Goal: Task Accomplishment & Management: Use online tool/utility

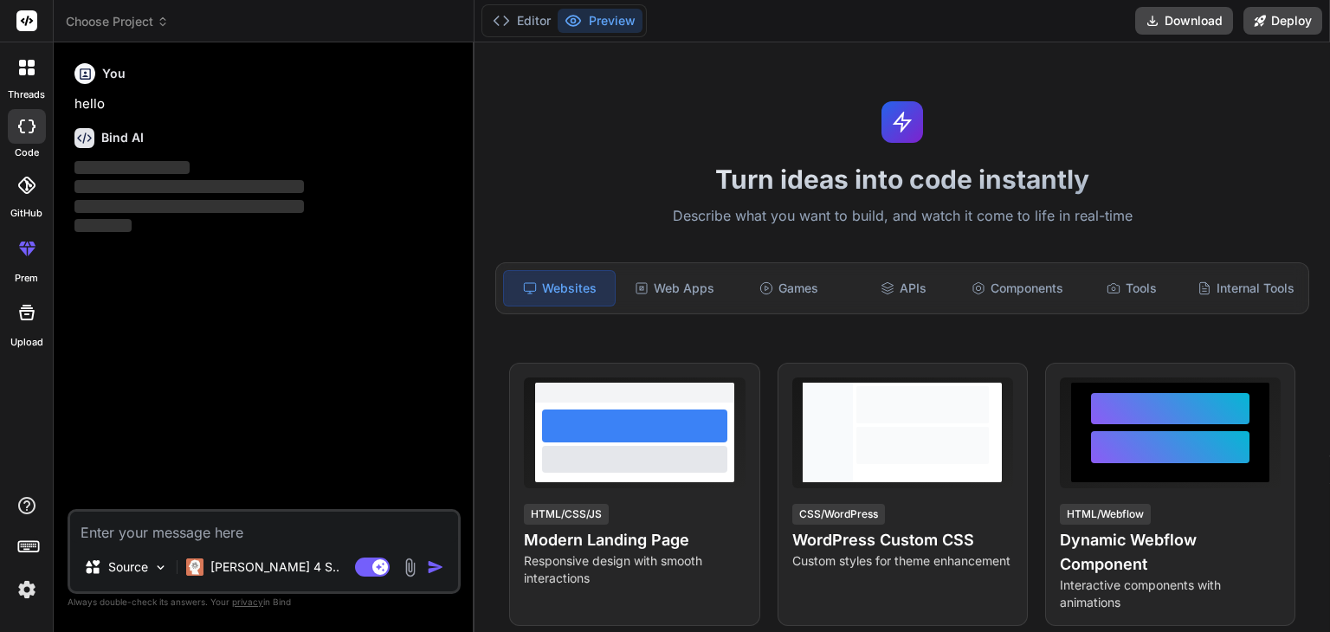
type textarea "x"
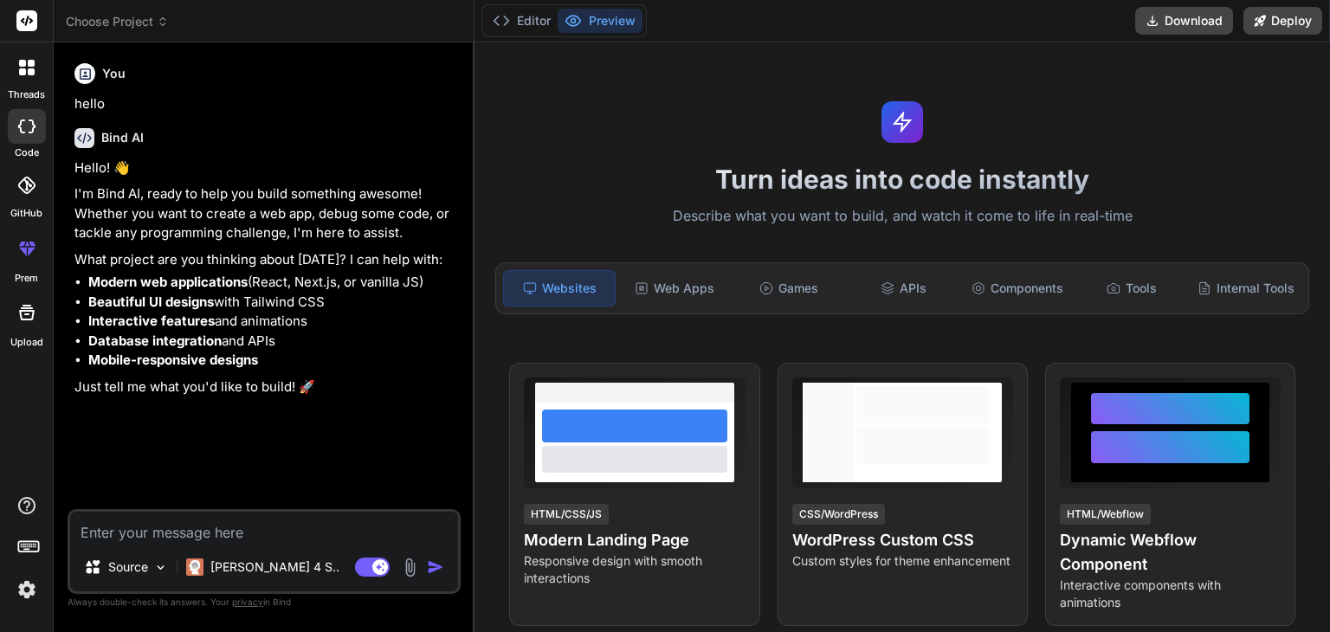
click at [305, 540] on textarea at bounding box center [264, 527] width 388 height 31
type textarea "h"
type textarea "x"
type textarea "he"
type textarea "x"
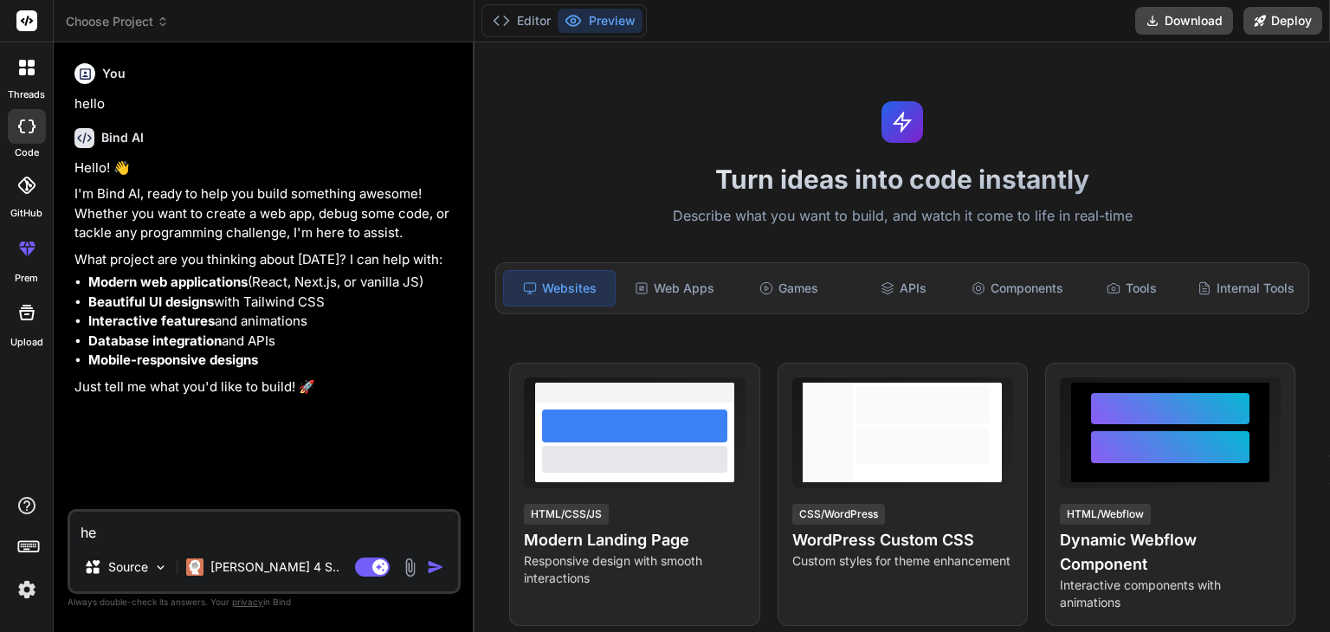
type textarea "hel"
type textarea "x"
type textarea "hell"
type textarea "x"
type textarea "hello"
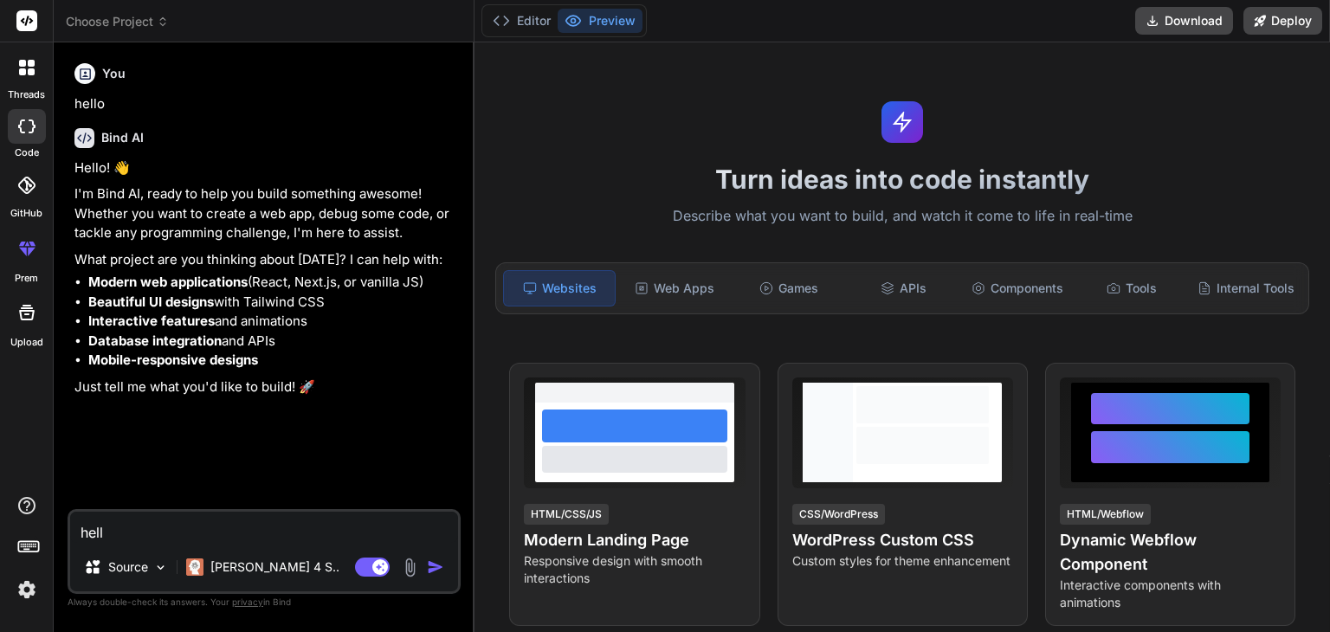
type textarea "x"
type textarea "helloo"
type textarea "x"
type textarea "hellooo"
type textarea "x"
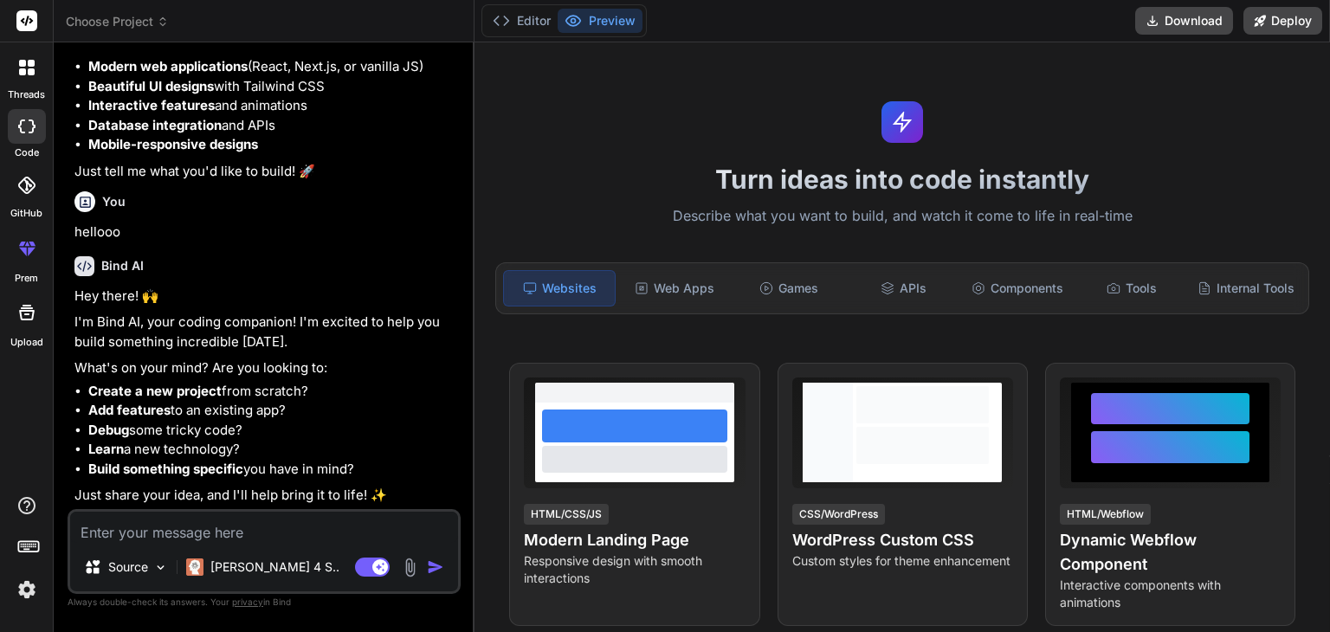
scroll to position [214, 0]
click at [249, 576] on p "[PERSON_NAME] 4 S.." at bounding box center [274, 567] width 129 height 17
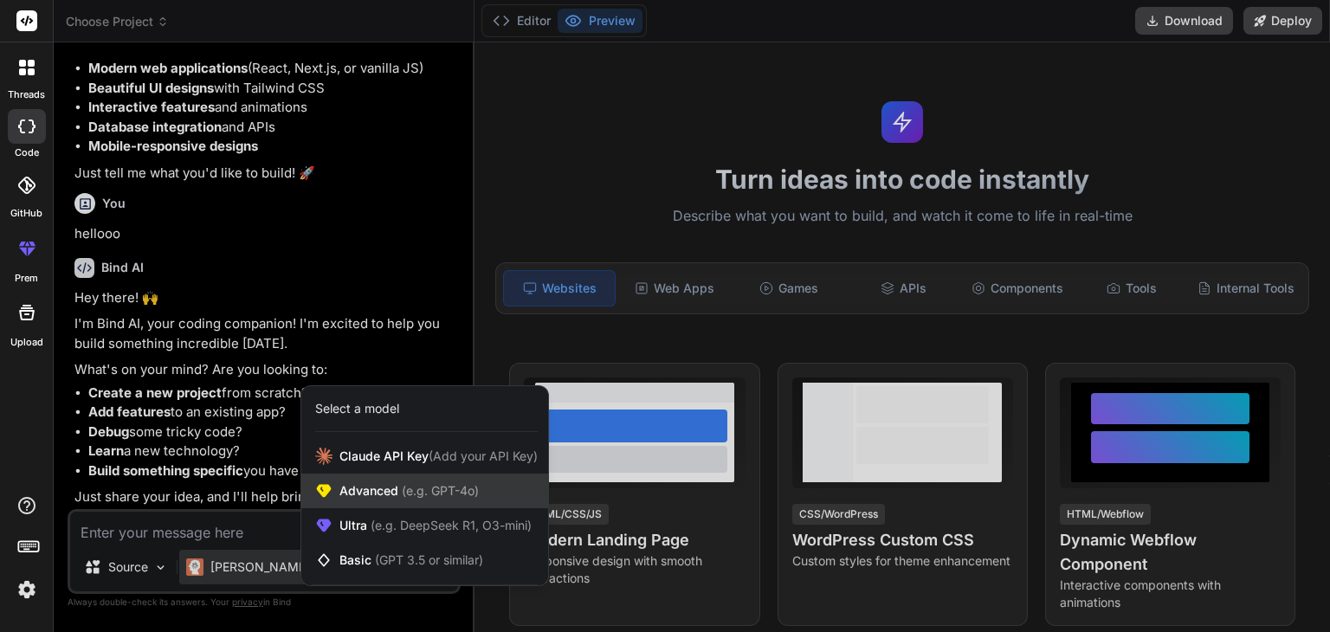
click at [388, 493] on span "Advanced (e.g. GPT-4o)" at bounding box center [409, 490] width 139 height 17
type textarea "x"
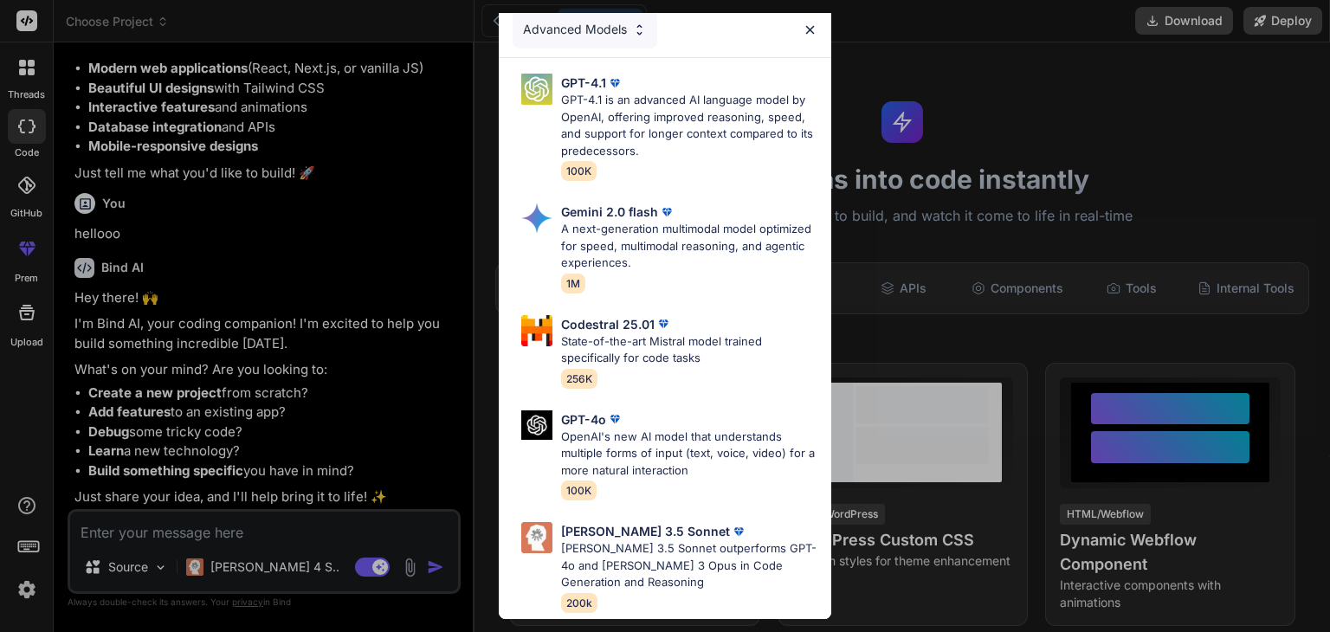
scroll to position [0, 0]
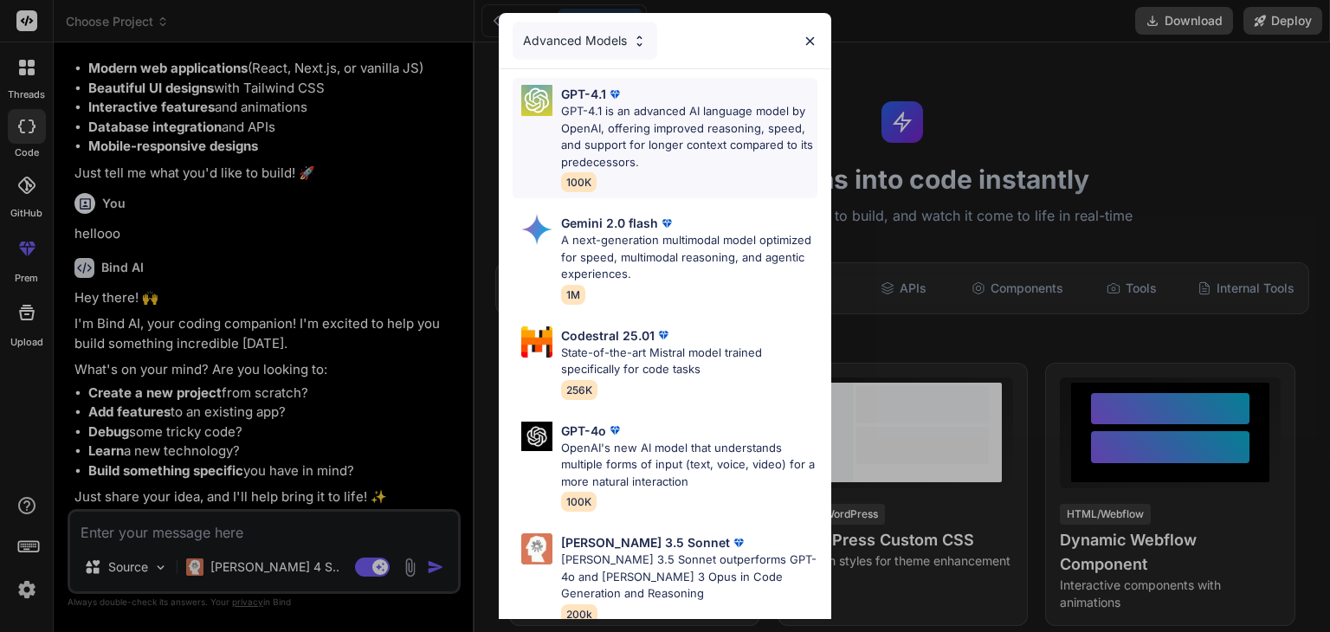
click at [707, 139] on p "GPT-4.1 is an advanced AI language model by OpenAI, offering improved reasoning…" at bounding box center [689, 137] width 256 height 68
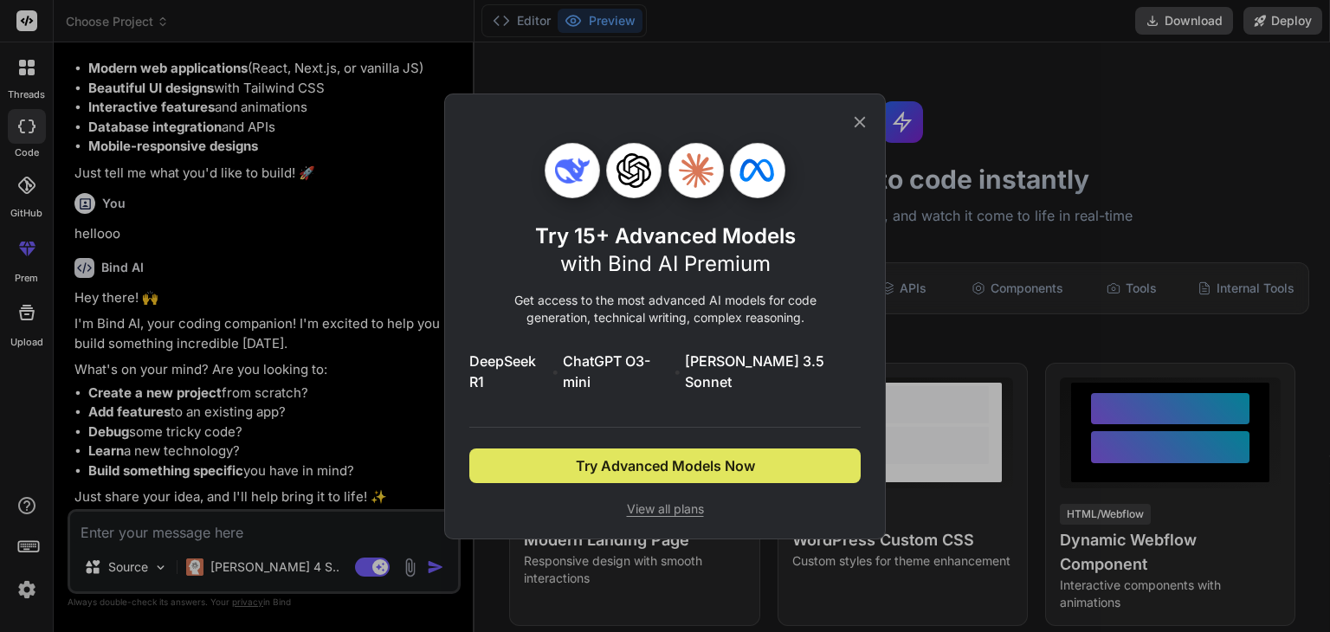
click at [653, 460] on span "Try Advanced Models Now" at bounding box center [665, 466] width 179 height 21
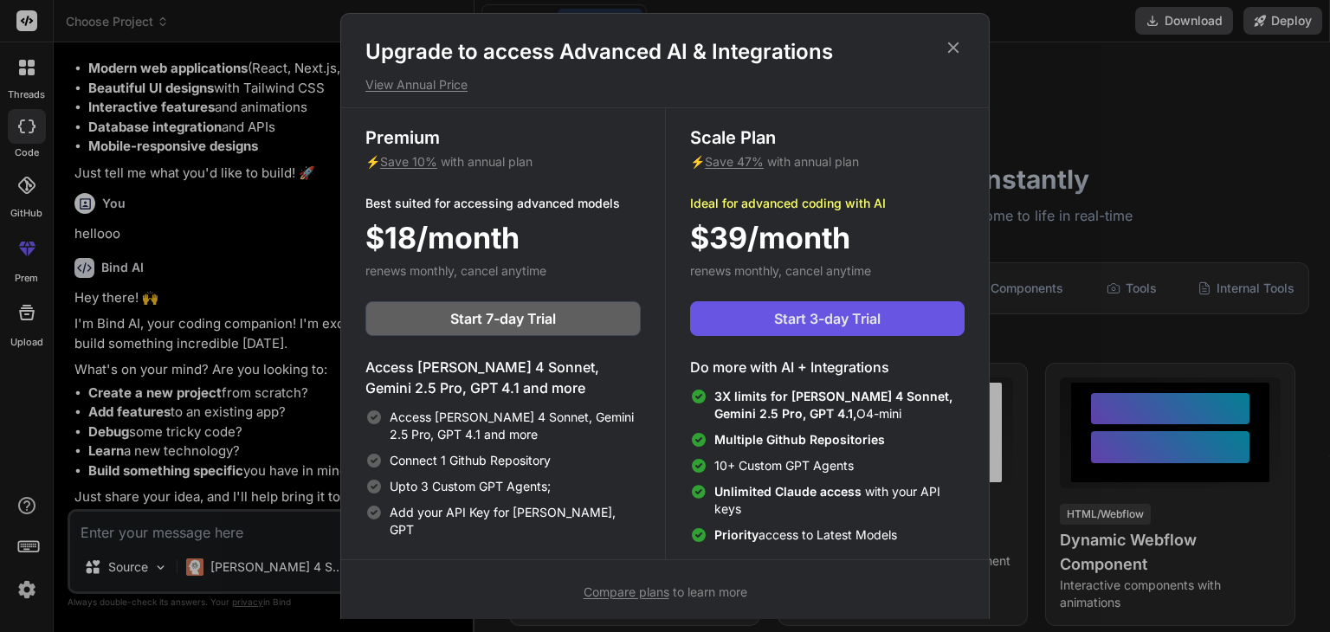
click at [809, 318] on span "Start 3-day Trial" at bounding box center [827, 318] width 107 height 21
